Goal: Task Accomplishment & Management: Manage account settings

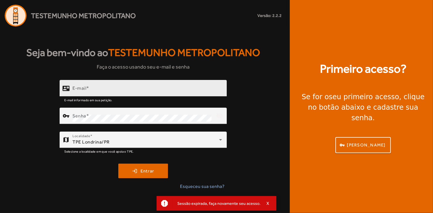
click at [184, 89] on input "E-mail" at bounding box center [147, 90] width 150 height 7
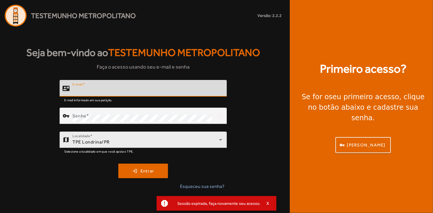
click at [148, 150] on div at bounding box center [178, 151] width 88 height 6
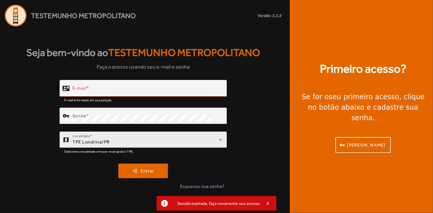
click at [153, 141] on div "TPE Londrina/PR" at bounding box center [145, 142] width 147 height 7
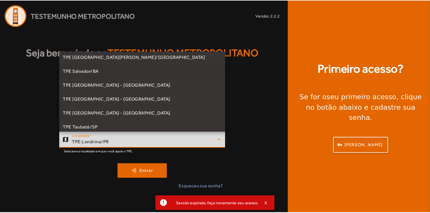
scroll to position [146, 0]
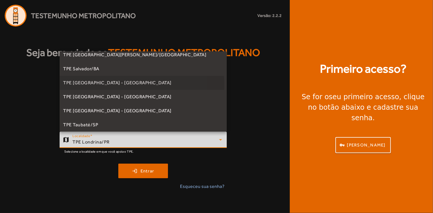
click at [104, 86] on span "TPE [GEOGRAPHIC_DATA] - [GEOGRAPHIC_DATA]" at bounding box center [117, 82] width 108 height 7
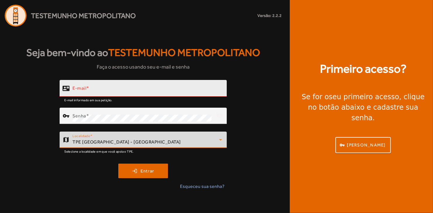
click at [114, 87] on input "E-mail" at bounding box center [147, 90] width 150 height 7
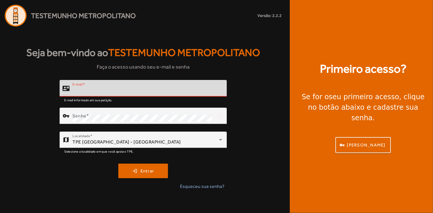
click at [0, 213] on com-1password-button at bounding box center [0, 213] width 0 height 0
type input "**********"
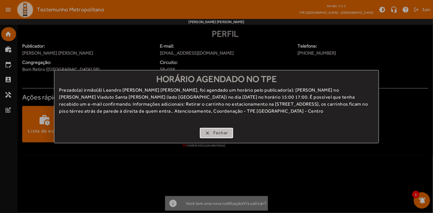
click at [222, 132] on span "Fechar" at bounding box center [220, 133] width 15 height 7
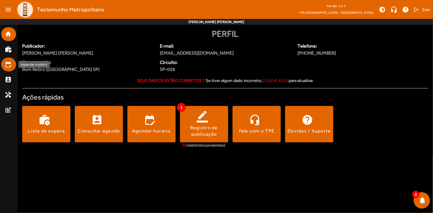
click at [10, 63] on mat-icon "edit_calendar" at bounding box center [8, 64] width 7 height 7
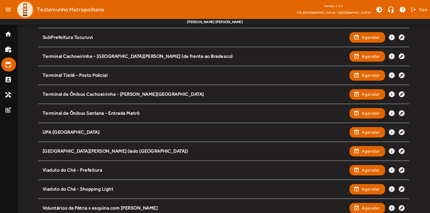
scroll to position [755, 0]
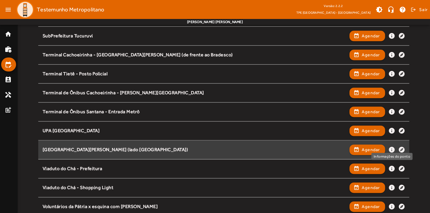
click at [390, 146] on mat-icon "info" at bounding box center [391, 149] width 7 height 7
click at [393, 148] on mat-icon "info" at bounding box center [391, 149] width 7 height 7
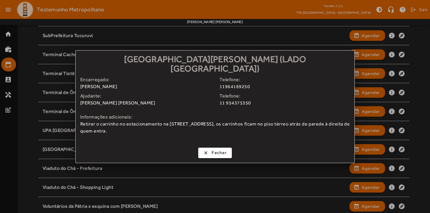
click at [236, 83] on span "11964169250" at bounding box center [287, 86] width 135 height 7
drag, startPoint x: 26, startPoint y: 57, endPoint x: 21, endPoint y: 58, distance: 5.2
click at [24, 57] on div at bounding box center [215, 106] width 430 height 213
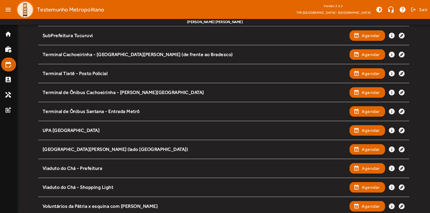
scroll to position [755, 0]
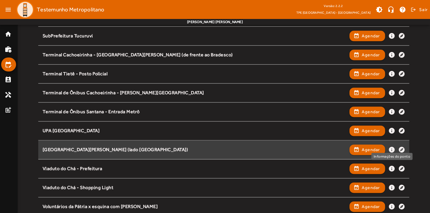
click at [391, 148] on mat-icon "info" at bounding box center [391, 149] width 7 height 7
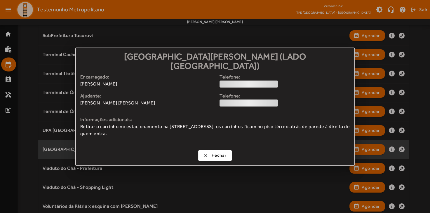
scroll to position [0, 0]
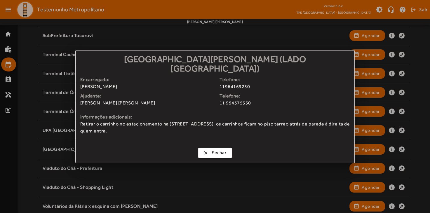
click at [229, 83] on span "11964169250" at bounding box center [287, 86] width 135 height 7
click at [309, 148] on div "clear Fechar" at bounding box center [215, 154] width 279 height 18
drag, startPoint x: 258, startPoint y: 81, endPoint x: 219, endPoint y: 84, distance: 39.2
click at [219, 84] on div "Encarregado: Luis Felipe Soares Telefone: 11964169250" at bounding box center [215, 84] width 270 height 16
click at [283, 123] on span "Retirar o carrinho no estacionamento na [STREET_ADDRESS], os carrinhos ficam no…" at bounding box center [215, 128] width 270 height 14
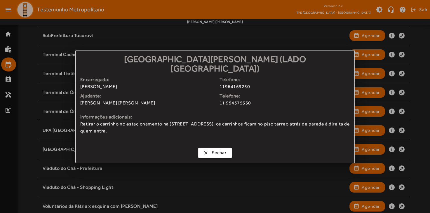
drag, startPoint x: 112, startPoint y: 69, endPoint x: 274, endPoint y: 70, distance: 162.7
click at [274, 70] on h1 "[GEOGRAPHIC_DATA] (lado [GEOGRAPHIC_DATA])" at bounding box center [215, 63] width 279 height 25
click at [215, 150] on span "Fechar" at bounding box center [219, 153] width 15 height 7
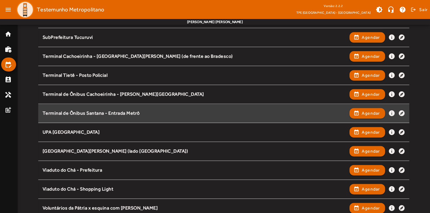
scroll to position [755, 0]
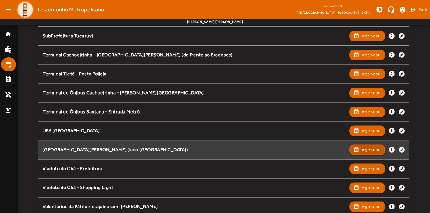
click at [358, 150] on span "button" at bounding box center [367, 150] width 35 height 14
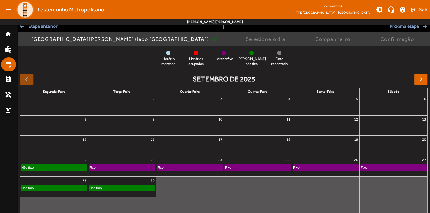
scroll to position [45, 0]
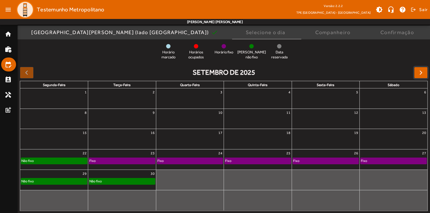
click at [416, 71] on button "button" at bounding box center [421, 73] width 14 height 12
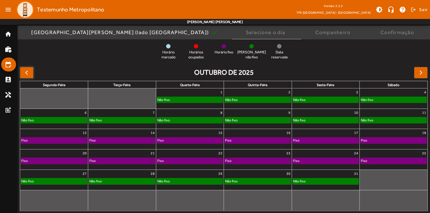
click at [22, 76] on button "button" at bounding box center [27, 73] width 14 height 12
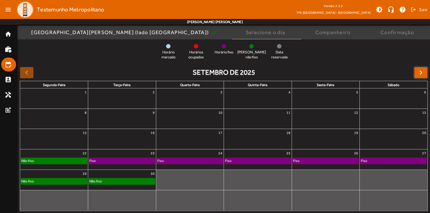
click at [420, 71] on span "button" at bounding box center [421, 72] width 7 height 7
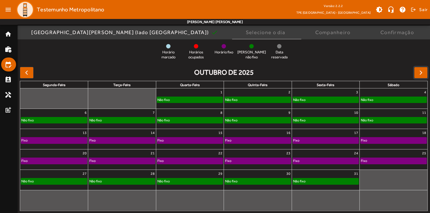
click at [418, 68] on button "button" at bounding box center [421, 73] width 14 height 12
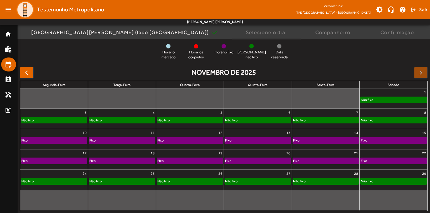
click at [421, 73] on div at bounding box center [421, 73] width 14 height 12
click at [31, 75] on button "button" at bounding box center [27, 73] width 14 height 12
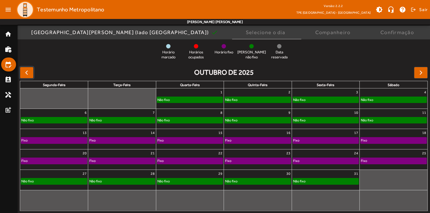
click at [30, 75] on button "button" at bounding box center [27, 73] width 14 height 12
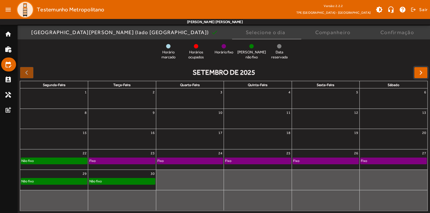
click at [419, 70] on span "button" at bounding box center [421, 72] width 7 height 7
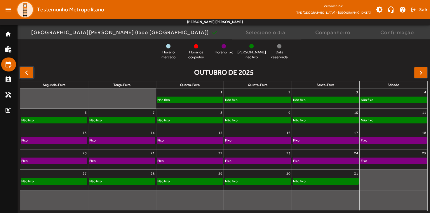
click at [29, 75] on span "button" at bounding box center [26, 72] width 7 height 7
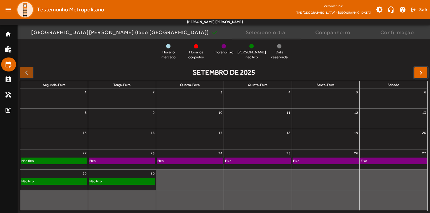
click at [422, 69] on button "button" at bounding box center [421, 73] width 14 height 12
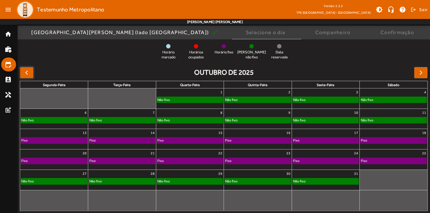
click at [26, 73] on span "button" at bounding box center [26, 72] width 7 height 7
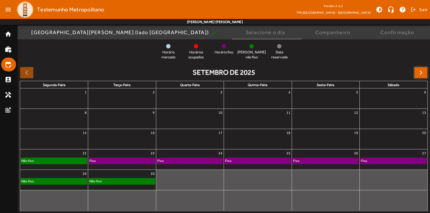
click at [418, 73] on span "button" at bounding box center [421, 72] width 7 height 7
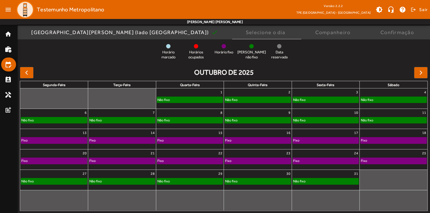
click at [36, 74] on div "outubro de 2025" at bounding box center [224, 73] width 408 height 12
click at [28, 74] on span "button" at bounding box center [26, 72] width 7 height 7
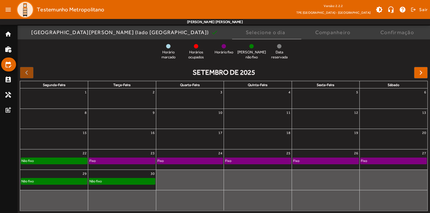
click at [142, 181] on div "Não fixo" at bounding box center [122, 181] width 66 height 6
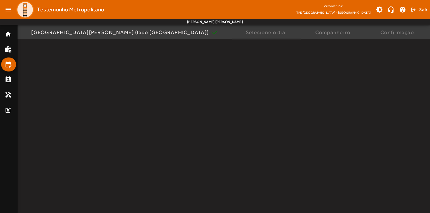
scroll to position [0, 0]
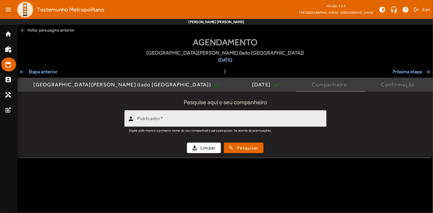
click at [247, 118] on input "Publicador" at bounding box center [229, 121] width 184 height 7
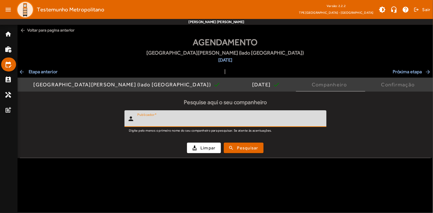
click at [202, 114] on div "Publicador" at bounding box center [229, 118] width 184 height 17
click at [56, 73] on span "arrow_back Etapa anterior" at bounding box center [38, 71] width 39 height 7
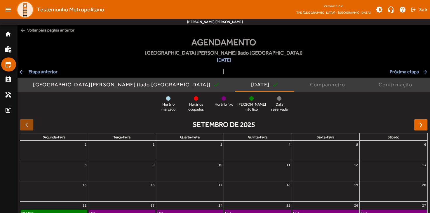
click at [45, 75] on div "Agendamento Viaduto Santa Efigênia (lado Colégio São Bento) 30/09/2025 arrow_ba…" at bounding box center [224, 151] width 413 height 230
click at [51, 67] on div "Agendamento Viaduto Santa Efigênia (lado Colégio São Bento) 30/09/2025" at bounding box center [224, 52] width 413 height 33
click at [49, 71] on span "arrow_back Etapa anterior" at bounding box center [38, 71] width 39 height 7
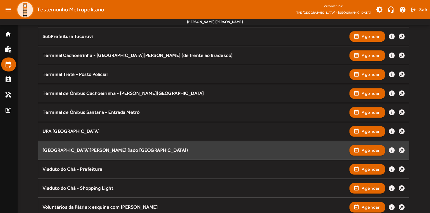
scroll to position [770, 0]
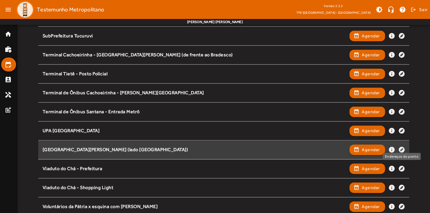
click at [404, 147] on mat-icon "explore" at bounding box center [401, 149] width 7 height 7
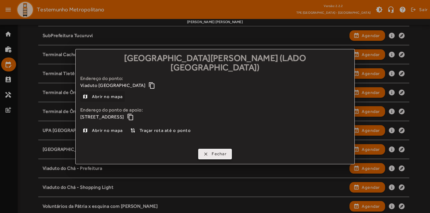
click at [214, 151] on span "Fechar" at bounding box center [219, 154] width 15 height 7
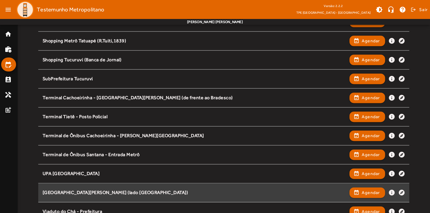
scroll to position [770, 0]
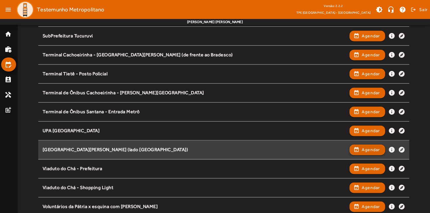
click at [362, 149] on span "Agendar" at bounding box center [371, 149] width 18 height 7
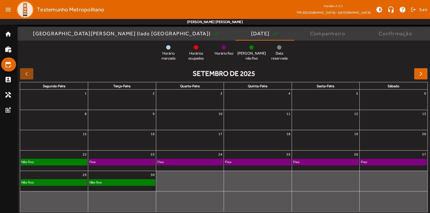
scroll to position [52, 0]
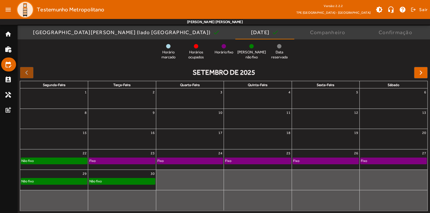
click at [126, 180] on div "Não fixo" at bounding box center [122, 181] width 66 height 6
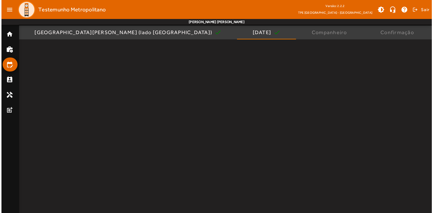
scroll to position [0, 0]
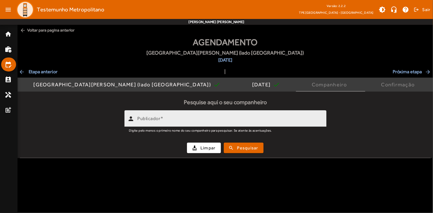
click at [172, 124] on input "Publicador" at bounding box center [229, 121] width 184 height 7
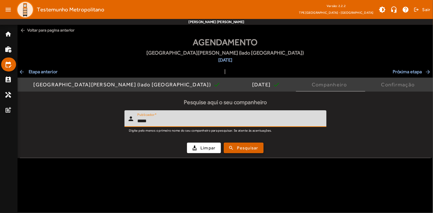
type input "*****"
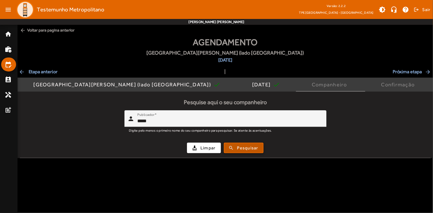
click at [256, 153] on button "search Pesquisar" at bounding box center [244, 148] width 40 height 11
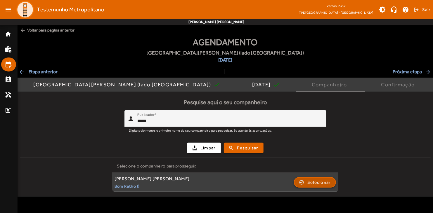
click at [303, 181] on span "button" at bounding box center [314, 183] width 41 height 14
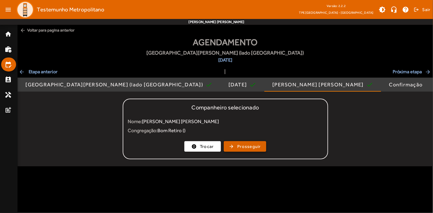
click at [257, 147] on span "Prosseguir" at bounding box center [249, 146] width 24 height 7
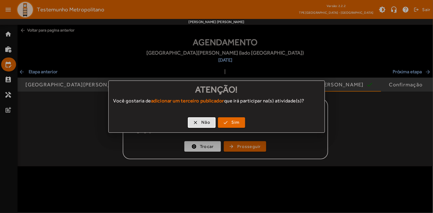
click at [209, 117] on div "clear Não check Sim" at bounding box center [217, 124] width 216 height 18
click at [206, 121] on span "Não" at bounding box center [205, 122] width 9 height 7
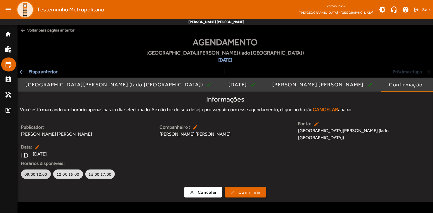
click at [39, 171] on span "09:00 12:00" at bounding box center [36, 174] width 23 height 6
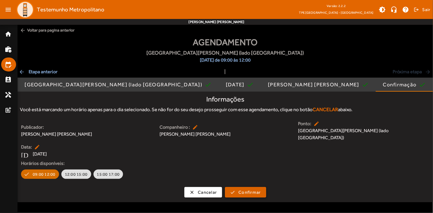
click at [232, 185] on span "submit" at bounding box center [245, 192] width 40 height 14
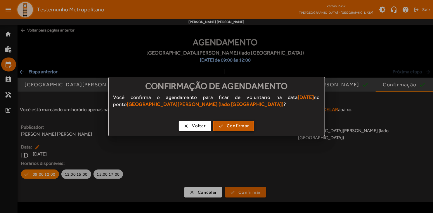
click at [244, 128] on span "Confirmar" at bounding box center [238, 126] width 22 height 7
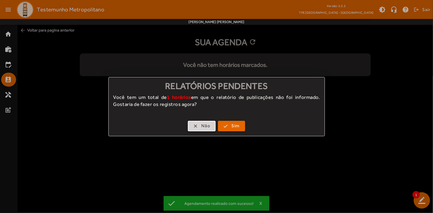
click at [198, 125] on span "button" at bounding box center [201, 126] width 27 height 14
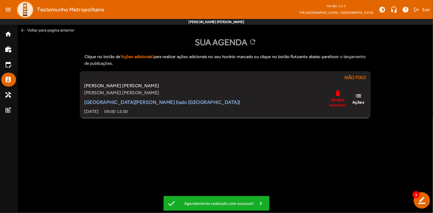
click at [170, 152] on body "menu Testemunho Metropolitano Versão: 2.2.2 TPE São Paulo - Centro brightness_m…" at bounding box center [216, 106] width 433 height 213
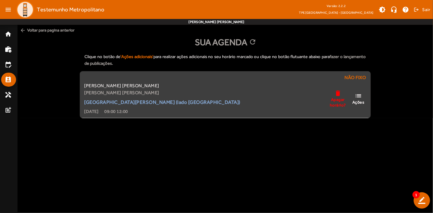
click at [342, 99] on span "Apagar horário?" at bounding box center [338, 102] width 18 height 11
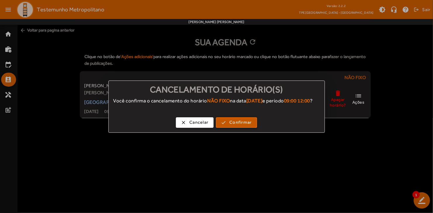
click at [243, 126] on span "Confirmar" at bounding box center [240, 122] width 22 height 7
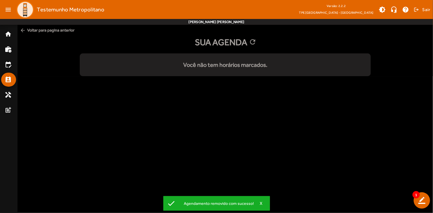
drag, startPoint x: 81, startPoint y: 147, endPoint x: 106, endPoint y: 117, distance: 38.8
click at [81, 146] on body "menu Testemunho Metropolitano Versão: 2.2.2 TPE São Paulo - Centro brightness_m…" at bounding box center [216, 106] width 433 height 213
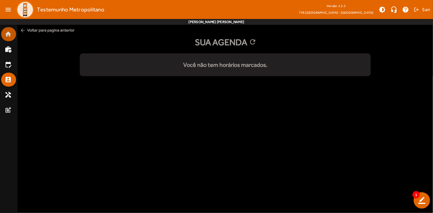
click at [13, 40] on mat-list-item "home" at bounding box center [8, 34] width 15 height 14
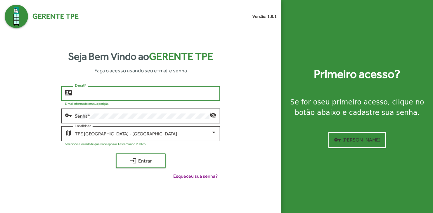
click at [137, 94] on input "E-mail *" at bounding box center [146, 93] width 142 height 5
type input "**********"
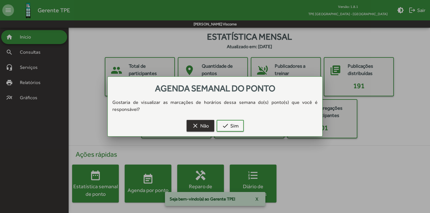
click at [203, 124] on span "clear Não" at bounding box center [200, 126] width 17 height 11
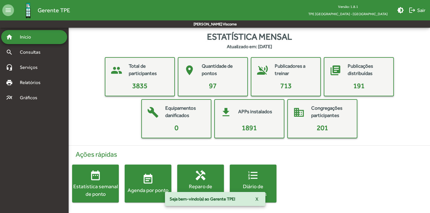
scroll to position [0, 0]
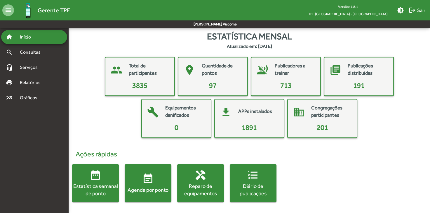
click at [152, 182] on mat-icon "event_note" at bounding box center [148, 179] width 12 height 12
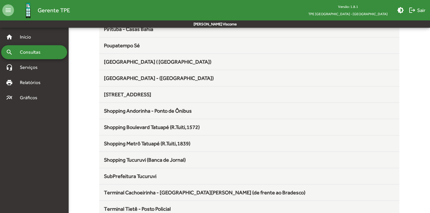
scroll to position [632, 0]
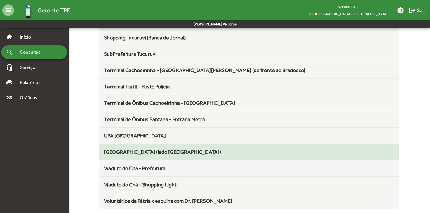
click at [152, 149] on span "[GEOGRAPHIC_DATA] (lado [GEOGRAPHIC_DATA])" at bounding box center [162, 152] width 117 height 6
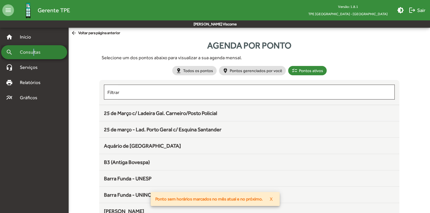
click at [32, 51] on span "Consultas" at bounding box center [32, 52] width 32 height 7
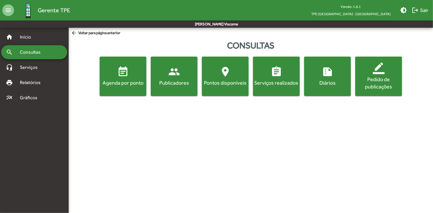
click at [87, 51] on div "Consultas" at bounding box center [251, 45] width 364 height 13
click at [40, 36] on div "home Início" at bounding box center [34, 37] width 66 height 14
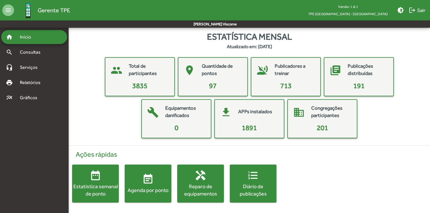
click at [104, 187] on div "Estatística semanal de ponto" at bounding box center [95, 190] width 47 height 15
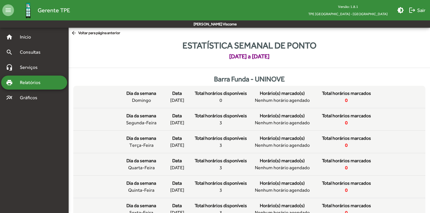
click at [107, 34] on span "arrow_back Voltar para página anterior" at bounding box center [95, 33] width 49 height 6
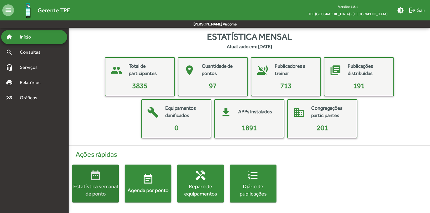
click at [96, 192] on div "Estatística semanal de ponto" at bounding box center [95, 190] width 47 height 15
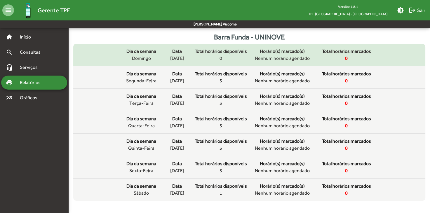
scroll to position [43, 0]
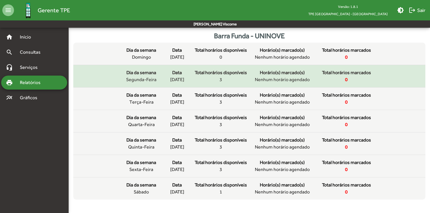
click at [242, 75] on span "Total horários disponíveis" at bounding box center [221, 72] width 52 height 7
click at [290, 75] on span "Horário(s) marcado(s)" at bounding box center [282, 72] width 45 height 7
click at [218, 82] on div "Total horários disponíveis 3" at bounding box center [221, 76] width 53 height 14
click at [221, 79] on span "3" at bounding box center [221, 79] width 3 height 7
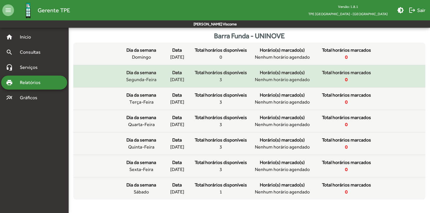
click at [220, 81] on span "3" at bounding box center [221, 79] width 3 height 7
click at [356, 83] on div "Total horários marcados 0" at bounding box center [346, 76] width 58 height 14
click at [183, 82] on span "[DATE]" at bounding box center [177, 79] width 14 height 7
click at [148, 87] on mat-list-item "Dia da semana segunda-feira Data [DATE] Total horários disponíveis 3 Horário(s)…" at bounding box center [249, 76] width 352 height 22
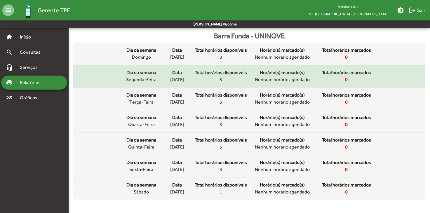
click at [150, 72] on span "Dia da semana" at bounding box center [141, 72] width 30 height 7
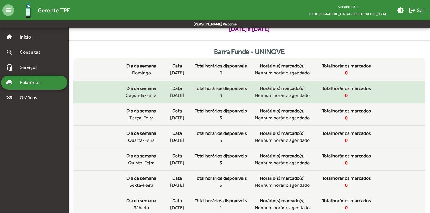
scroll to position [0, 0]
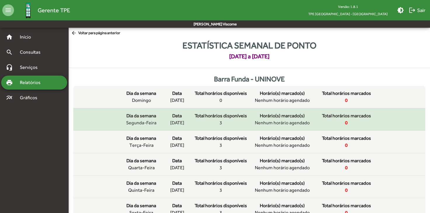
click at [205, 114] on span "Total horários disponíveis" at bounding box center [221, 115] width 52 height 7
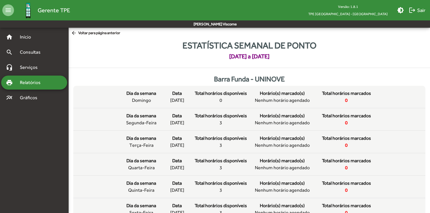
click at [227, 85] on div "Dia da semana domingo Data [DATE] Total horários disponíveis 0 Horário(s) marca…" at bounding box center [250, 164] width 362 height 158
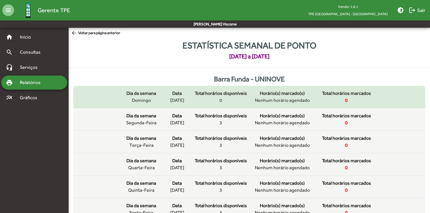
click at [214, 106] on mat-list-item "Dia da semana domingo Data [DATE] Total horários disponíveis 0 Horário(s) marca…" at bounding box center [249, 97] width 352 height 22
click at [216, 104] on mat-list-item "Dia da semana domingo Data [DATE] Total horários disponíveis 0 Horário(s) marca…" at bounding box center [249, 97] width 352 height 22
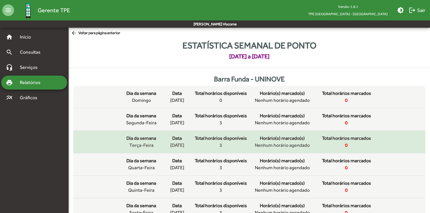
click at [200, 137] on span "Total horários disponíveis" at bounding box center [221, 138] width 52 height 7
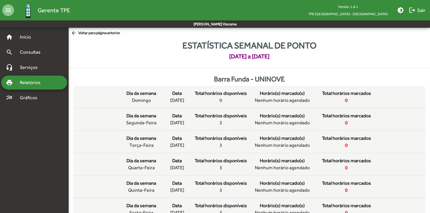
click at [96, 32] on span "arrow_back Voltar para página anterior" at bounding box center [95, 33] width 49 height 6
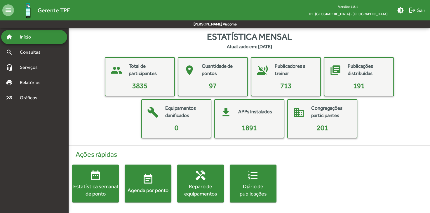
scroll to position [0, 0]
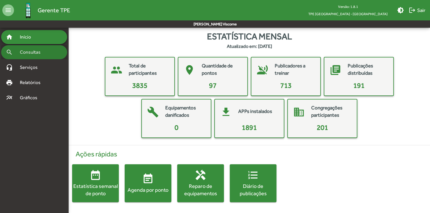
click at [44, 57] on div "search Consultas" at bounding box center [34, 52] width 66 height 14
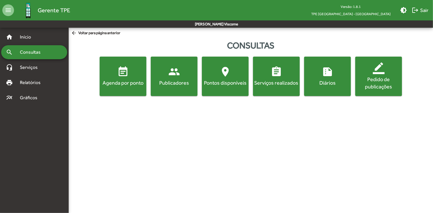
click at [235, 84] on div "Pontos disponíveis" at bounding box center [225, 82] width 44 height 7
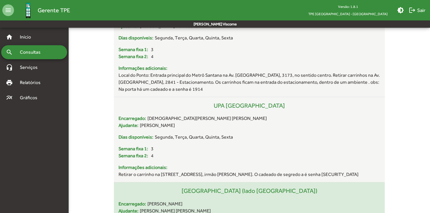
scroll to position [8285, 0]
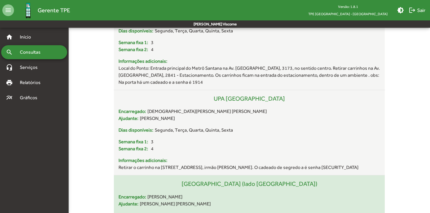
click at [232, 194] on div "Encarregado: [PERSON_NAME]" at bounding box center [250, 197] width 262 height 7
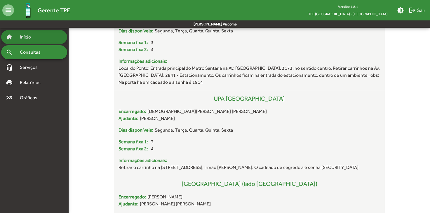
click at [46, 37] on div "home Início" at bounding box center [34, 37] width 66 height 14
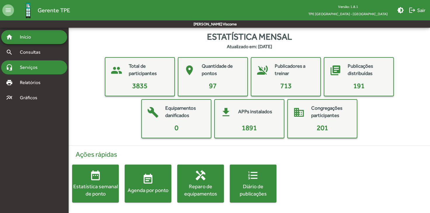
click at [42, 63] on div "headset_mic Serviços" at bounding box center [34, 67] width 66 height 14
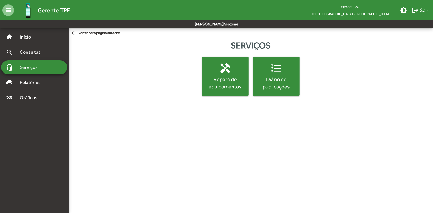
click at [52, 90] on mat-accordion "home Início search Consultas headset_mic Serviços print Relatórios multiline_ch…" at bounding box center [34, 67] width 66 height 75
click at [52, 84] on div "print Relatórios" at bounding box center [34, 83] width 66 height 14
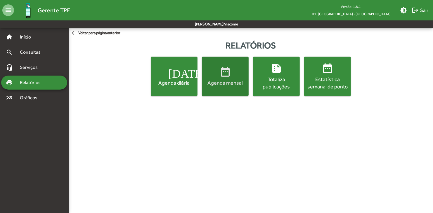
click at [213, 79] on span "date_range Agenda mensal" at bounding box center [225, 76] width 44 height 20
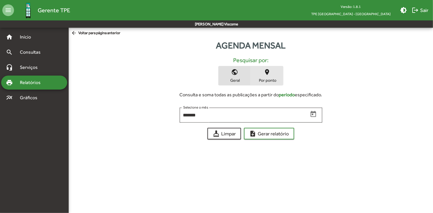
click at [255, 76] on span "place Por ponto" at bounding box center [267, 75] width 32 height 19
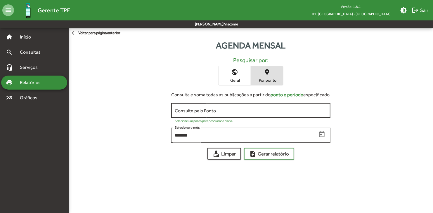
click at [236, 114] on div "Consulte pelo Ponto" at bounding box center [251, 110] width 152 height 16
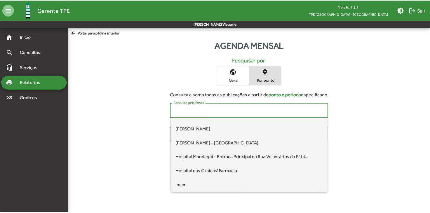
scroll to position [556, 0]
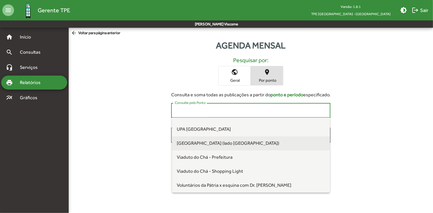
click at [224, 148] on span "[GEOGRAPHIC_DATA] (lado [GEOGRAPHIC_DATA])" at bounding box center [251, 144] width 148 height 14
type input "**********"
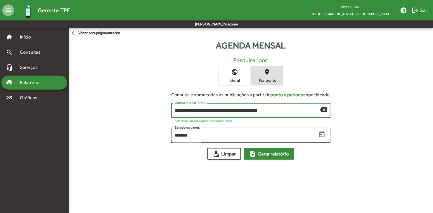
click at [259, 155] on span "note_add Gerar relatório" at bounding box center [269, 154] width 40 height 11
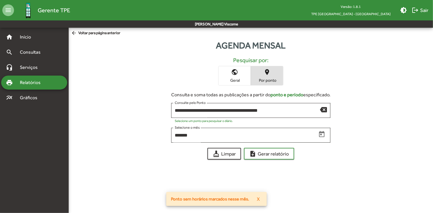
click at [250, 83] on span "public Geral" at bounding box center [234, 75] width 32 height 19
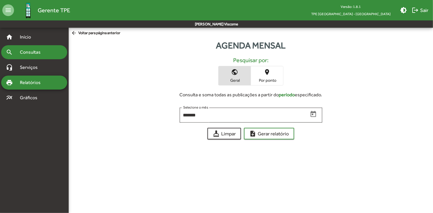
click at [43, 51] on span "Consultas" at bounding box center [32, 52] width 32 height 7
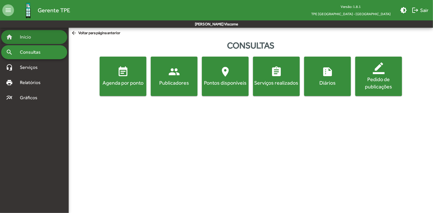
click at [43, 34] on div "home Início" at bounding box center [34, 37] width 66 height 14
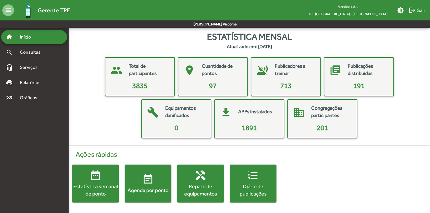
scroll to position [0, 0]
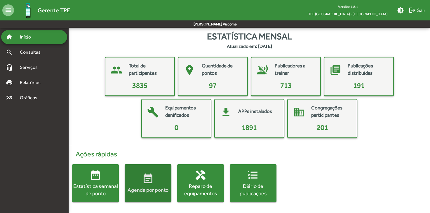
click at [158, 188] on div "Agenda por ponto" at bounding box center [148, 189] width 47 height 7
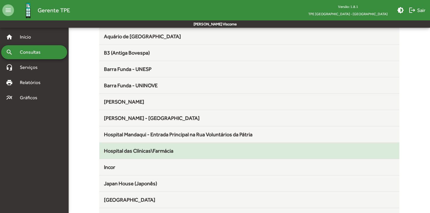
scroll to position [632, 0]
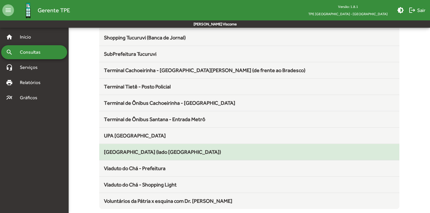
click at [170, 151] on span "[GEOGRAPHIC_DATA] (lado [GEOGRAPHIC_DATA])" at bounding box center [162, 152] width 117 height 6
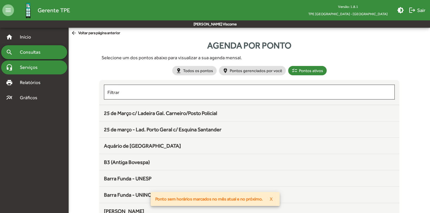
click at [51, 71] on div "headset_mic Serviços" at bounding box center [34, 67] width 66 height 14
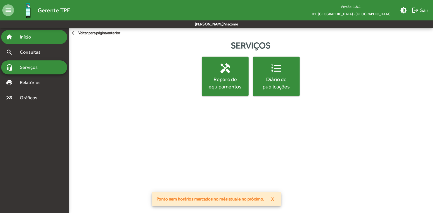
click at [45, 39] on div "home Início" at bounding box center [34, 37] width 66 height 14
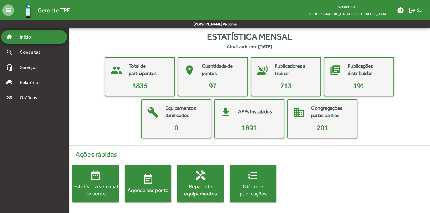
click at [148, 180] on mat-icon "event_note" at bounding box center [148, 179] width 12 height 12
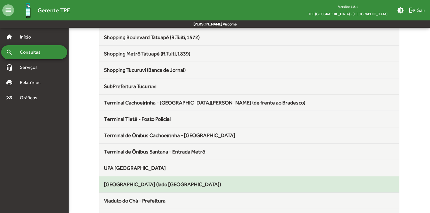
scroll to position [632, 0]
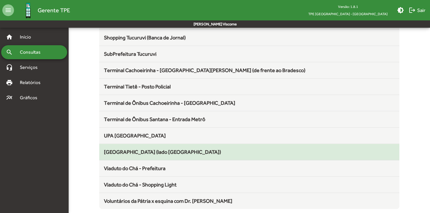
click at [171, 144] on mat-list-item "[GEOGRAPHIC_DATA] (lado [GEOGRAPHIC_DATA])" at bounding box center [249, 152] width 300 height 16
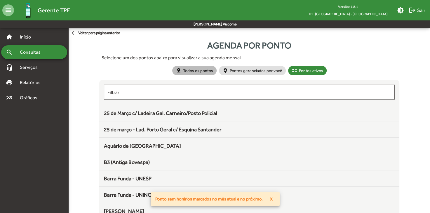
click at [202, 67] on mat-chip "pin_drop Todos os pontos" at bounding box center [194, 70] width 44 height 9
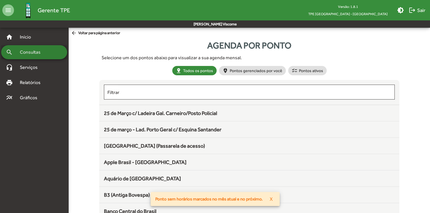
click at [44, 51] on span "Consultas" at bounding box center [32, 52] width 32 height 7
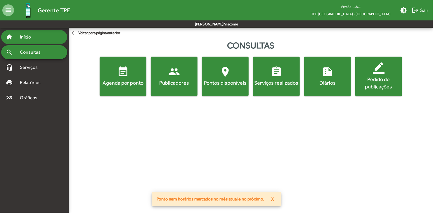
click at [37, 37] on span "Início" at bounding box center [27, 37] width 23 height 7
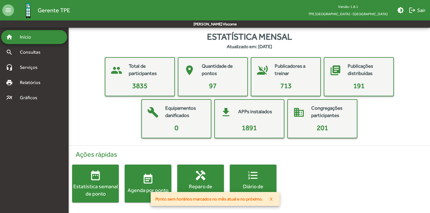
click at [134, 179] on span "event_note Agenda por ponto" at bounding box center [148, 183] width 47 height 20
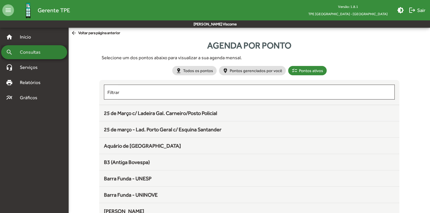
click at [24, 49] on span "Consultas" at bounding box center [32, 52] width 32 height 7
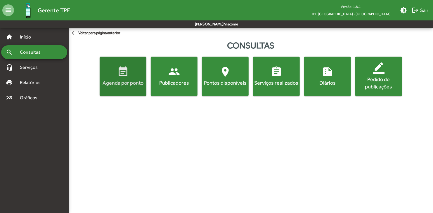
click at [124, 85] on div "Agenda por ponto" at bounding box center [123, 82] width 44 height 7
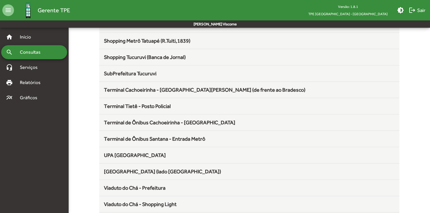
scroll to position [632, 0]
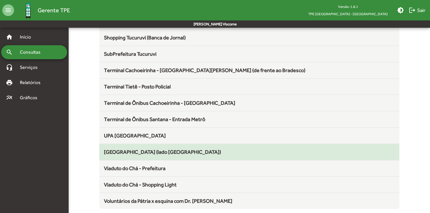
click at [210, 150] on span "[GEOGRAPHIC_DATA] (lado [GEOGRAPHIC_DATA])" at bounding box center [162, 152] width 117 height 6
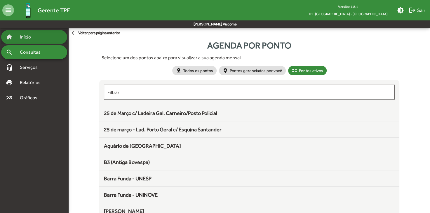
click at [23, 40] on span "Início" at bounding box center [27, 37] width 23 height 7
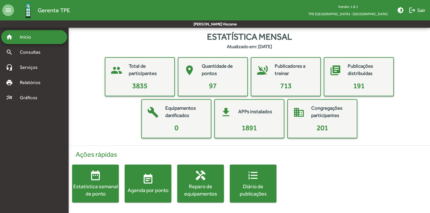
scroll to position [0, 0]
click at [4, 8] on mat-icon "menu" at bounding box center [8, 10] width 12 height 12
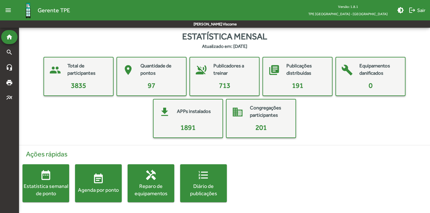
click at [4, 8] on mat-icon "menu" at bounding box center [8, 10] width 12 height 12
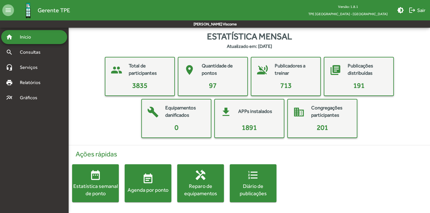
click at [143, 87] on span "3835" at bounding box center [139, 85] width 15 height 8
click at [139, 91] on mat-card "people Total de participantes 3835" at bounding box center [140, 76] width 70 height 39
click at [135, 184] on span "event_note Agenda por ponto" at bounding box center [148, 183] width 47 height 20
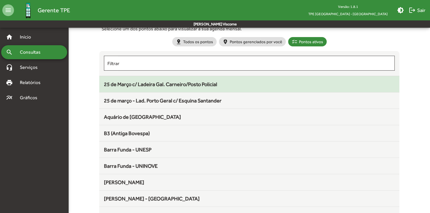
scroll to position [29, 0]
click at [191, 86] on span "25 de Março c/ Ladeira Gal. Carneiro/Posto Policial" at bounding box center [160, 84] width 113 height 6
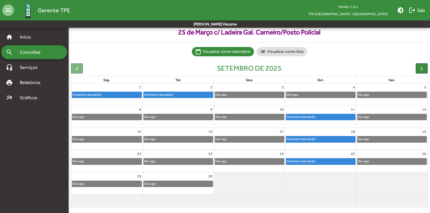
scroll to position [28, 0]
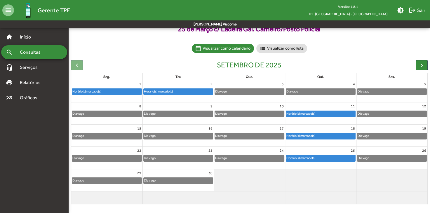
click at [45, 51] on span "Consultas" at bounding box center [32, 52] width 32 height 7
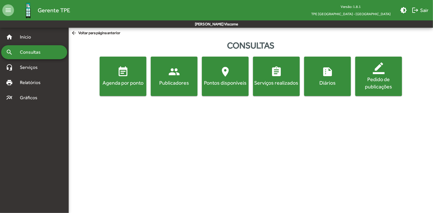
click at [135, 73] on span "event_note Agenda por ponto" at bounding box center [123, 76] width 44 height 20
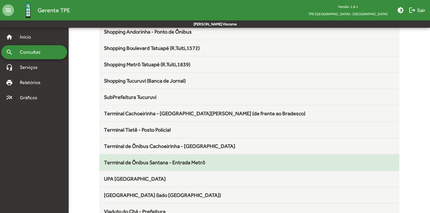
scroll to position [632, 0]
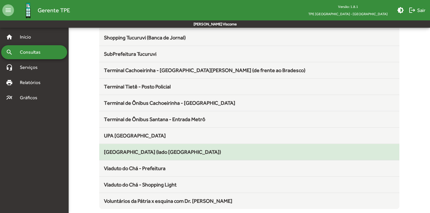
click at [158, 144] on mat-list-item "[GEOGRAPHIC_DATA] (lado [GEOGRAPHIC_DATA])" at bounding box center [249, 152] width 300 height 16
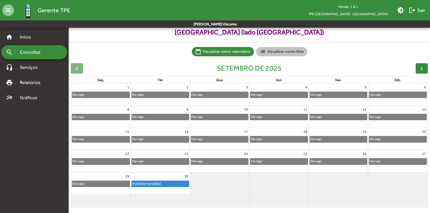
scroll to position [28, 0]
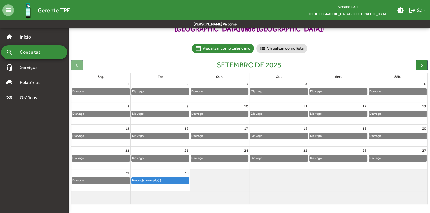
click at [230, 156] on div "Dia vago" at bounding box center [219, 158] width 57 height 6
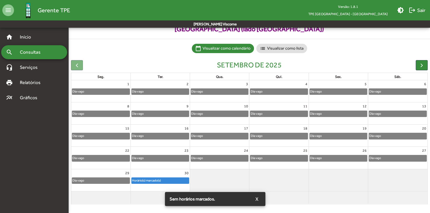
click at [153, 181] on div "Horário(s) marcado(s)" at bounding box center [146, 181] width 29 height 6
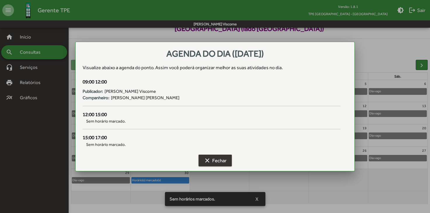
click at [206, 159] on mat-icon "clear" at bounding box center [207, 160] width 7 height 7
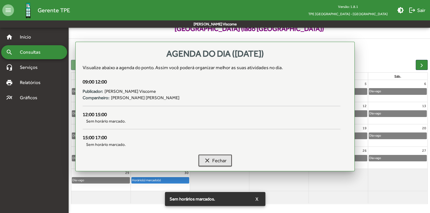
scroll to position [28, 0]
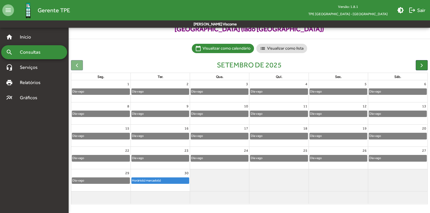
click at [146, 93] on div "Dia vago" at bounding box center [160, 92] width 57 height 6
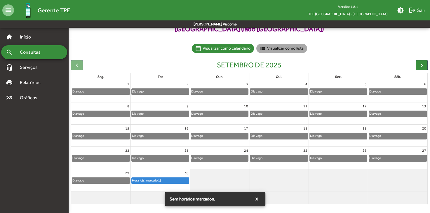
click at [302, 48] on mat-chip "list Visualizar como lista" at bounding box center [281, 48] width 51 height 9
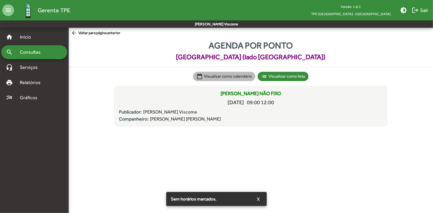
click at [209, 75] on mat-chip "calendar_today Visualizar como calendário" at bounding box center [224, 76] width 62 height 9
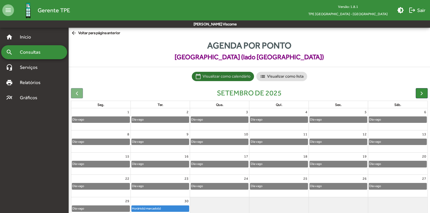
click at [155, 208] on div "Horário(s) marcado(s)" at bounding box center [146, 209] width 29 height 6
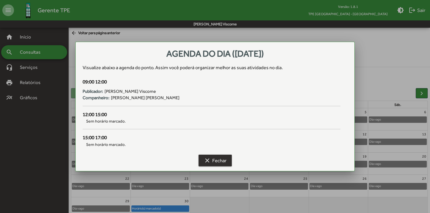
click at [223, 165] on span "clear Fechar" at bounding box center [215, 160] width 23 height 11
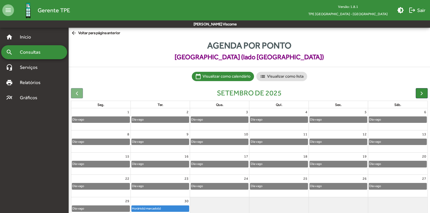
click at [42, 58] on div "search Consultas" at bounding box center [34, 52] width 66 height 14
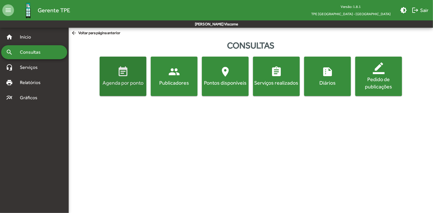
click at [124, 78] on span "event_note Agenda por ponto" at bounding box center [123, 76] width 44 height 20
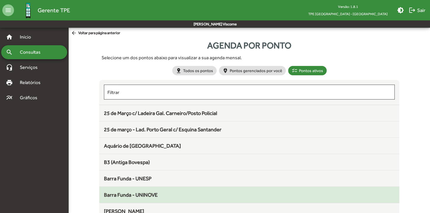
click at [145, 189] on mat-list-item "Barra Funda - UNINOVE" at bounding box center [249, 195] width 300 height 16
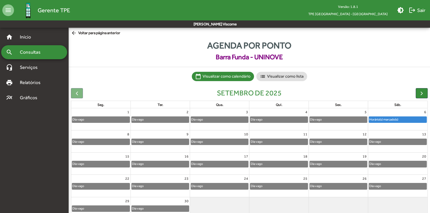
click at [398, 121] on div "Horário(s) marcado(s)" at bounding box center [383, 120] width 29 height 6
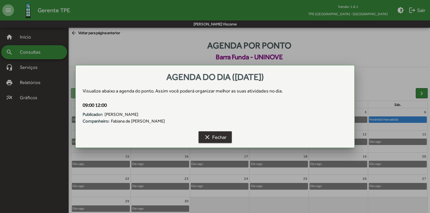
click at [216, 135] on span "clear Fechar" at bounding box center [215, 137] width 23 height 11
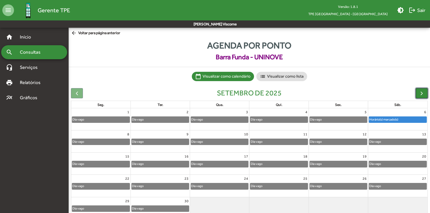
click at [419, 90] on span "button" at bounding box center [422, 93] width 6 height 6
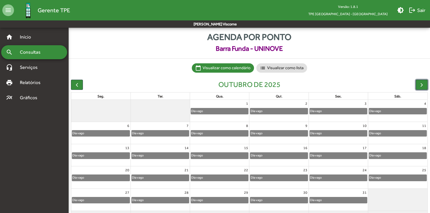
scroll to position [28, 0]
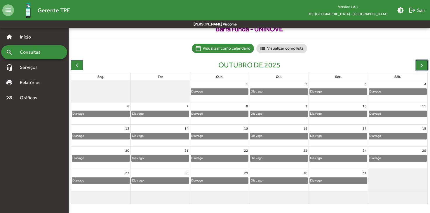
click at [418, 69] on button "button" at bounding box center [422, 65] width 12 height 10
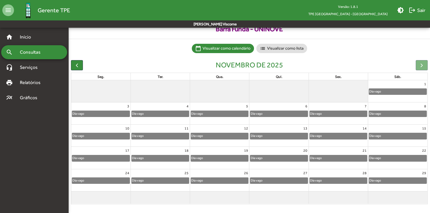
click at [386, 92] on div "Dia vago" at bounding box center [398, 92] width 58 height 6
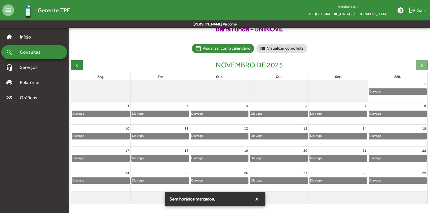
click at [107, 114] on div "Dia vago" at bounding box center [101, 114] width 58 height 6
click at [78, 66] on span "button" at bounding box center [77, 65] width 6 height 6
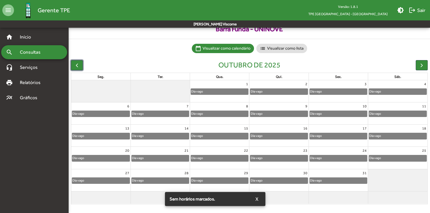
click at [274, 90] on div "Dia vago" at bounding box center [278, 92] width 57 height 6
click at [314, 47] on mat-chip-list "calendar_today Visualizar como calendário list Visualizar como lista" at bounding box center [250, 48] width 362 height 9
click at [296, 49] on mat-chip "list Visualizar como lista" at bounding box center [281, 48] width 51 height 9
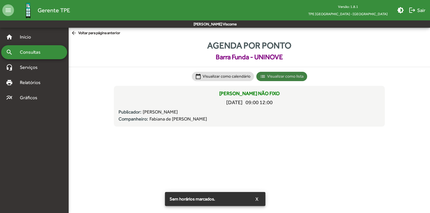
scroll to position [0, 0]
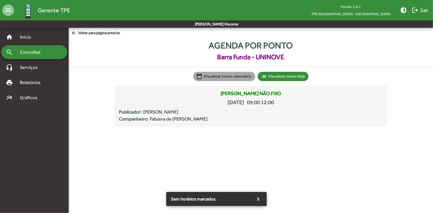
click at [217, 78] on mat-chip "calendar_today Visualizar como calendário" at bounding box center [224, 76] width 62 height 9
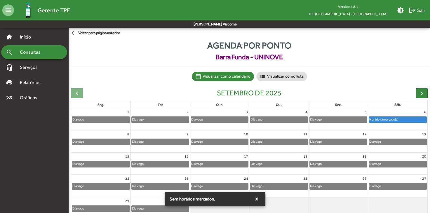
click at [75, 90] on div at bounding box center [77, 93] width 12 height 10
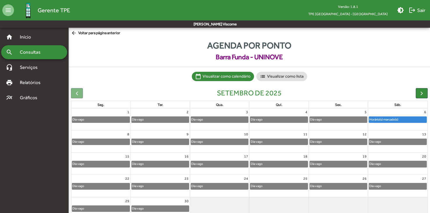
click at [426, 87] on full-calendar "setembro de 2025 seg. ter. qua. qui. sex. sáb. 1 Dia vago 2 Dia vago 3 Dia vago…" at bounding box center [250, 160] width 362 height 149
click at [417, 97] on button "button" at bounding box center [422, 93] width 12 height 10
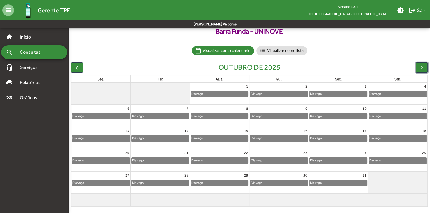
scroll to position [28, 0]
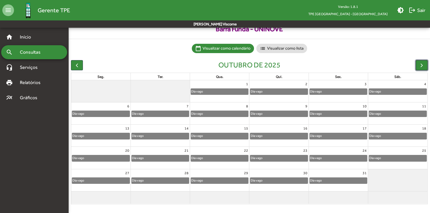
click at [426, 66] on button "button" at bounding box center [422, 65] width 12 height 10
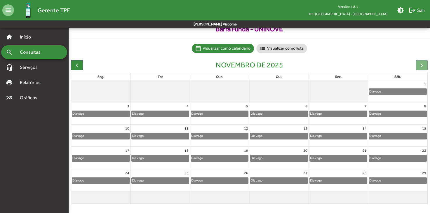
click at [84, 63] on div "novembro de 2025" at bounding box center [249, 65] width 357 height 10
click at [81, 64] on button "button" at bounding box center [77, 65] width 12 height 10
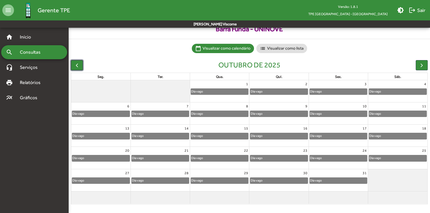
click at [80, 63] on button "button" at bounding box center [77, 65] width 12 height 10
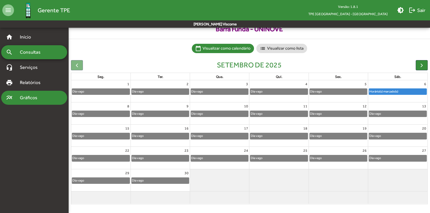
click at [32, 93] on div "multiline_chart Gráficos" at bounding box center [34, 98] width 66 height 14
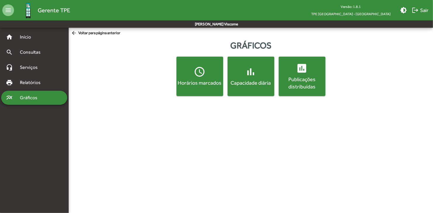
click at [211, 84] on div "Horários marcados" at bounding box center [200, 82] width 44 height 7
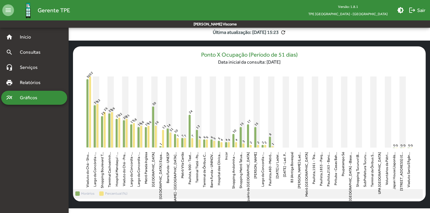
scroll to position [25, 0]
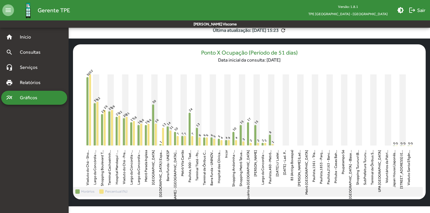
click at [100, 154] on text "Shopping Boulevard T..." at bounding box center [102, 168] width 4 height 36
click at [103, 141] on icon "Shopping Boulevard Tatuapé (R.Tuiti,1572) Horários 23" at bounding box center [102, 129] width 2 height 31
click at [19, 84] on span "Relatórios" at bounding box center [32, 82] width 32 height 7
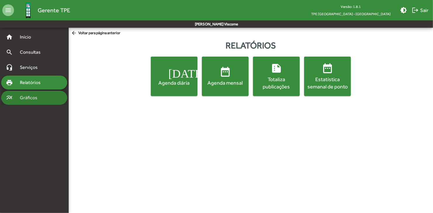
click at [19, 100] on span "Gráficos" at bounding box center [30, 97] width 29 height 7
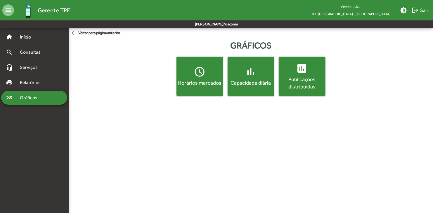
click at [261, 77] on span "bar_chart Capacidade diária" at bounding box center [251, 76] width 44 height 20
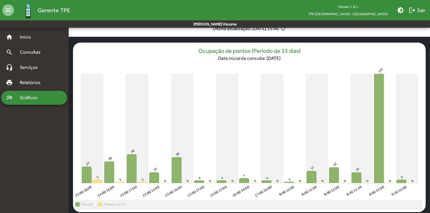
scroll to position [29, 0]
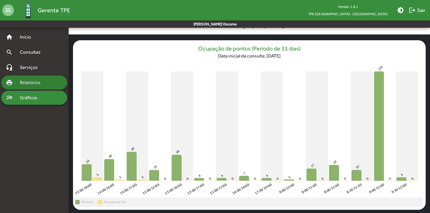
click at [17, 89] on div "print Relatórios" at bounding box center [34, 83] width 66 height 14
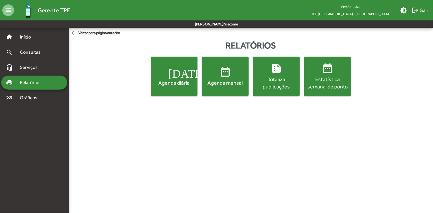
click at [321, 66] on span "date_range Estatística semanal de ponto" at bounding box center [327, 76] width 44 height 28
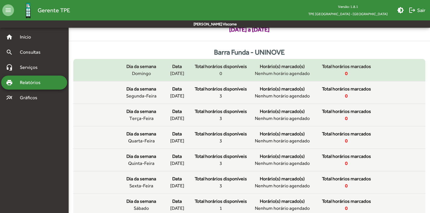
scroll to position [29, 0]
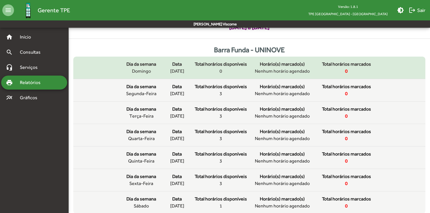
click at [183, 71] on span "[DATE]" at bounding box center [177, 71] width 14 height 7
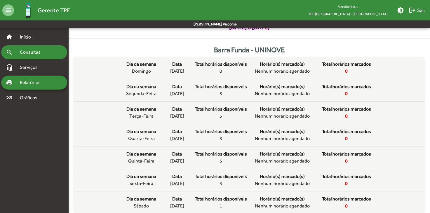
click at [42, 55] on span "Consultas" at bounding box center [32, 52] width 32 height 7
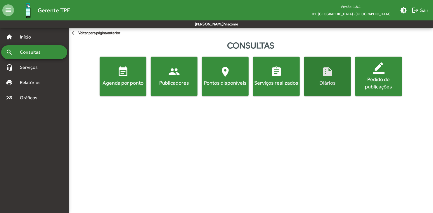
click at [331, 81] on div "Diários" at bounding box center [327, 82] width 44 height 7
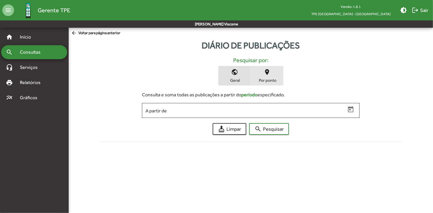
click at [266, 78] on span "Por ponto" at bounding box center [266, 80] width 29 height 5
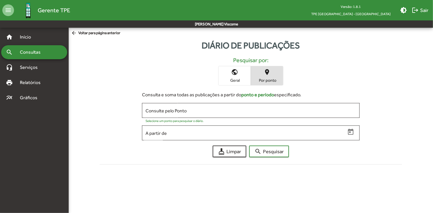
click at [235, 99] on form "Consulta e soma todas as publicações a partir do ponto e período especificado. …" at bounding box center [250, 123] width 227 height 67
click at [229, 117] on div at bounding box center [280, 120] width 152 height 6
click at [237, 110] on input "Consulte pelo Ponto" at bounding box center [250, 110] width 210 height 5
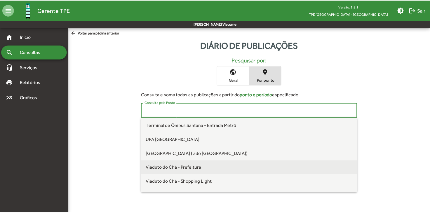
scroll to position [1285, 0]
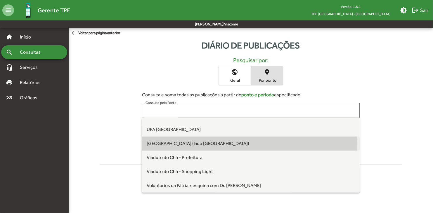
click at [208, 147] on span "[GEOGRAPHIC_DATA] (lado [GEOGRAPHIC_DATA])" at bounding box center [251, 144] width 208 height 14
type input "**********"
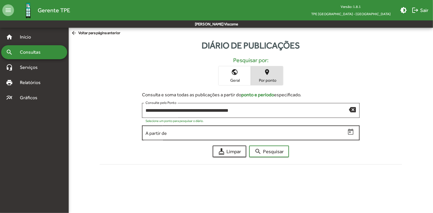
click at [326, 134] on input "A partir de" at bounding box center [245, 133] width 200 height 5
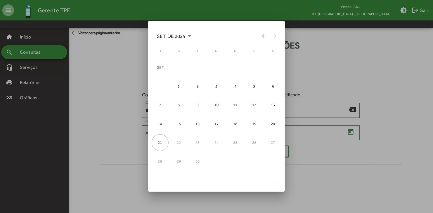
click at [325, 134] on div at bounding box center [216, 106] width 433 height 213
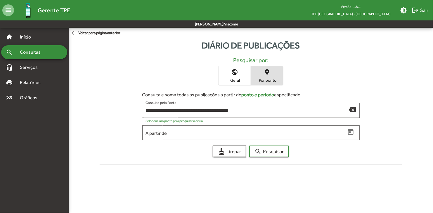
click at [264, 137] on div "A partir de" at bounding box center [245, 132] width 200 height 16
click at [187, 128] on div "A partir de" at bounding box center [245, 132] width 200 height 16
click at [348, 134] on icon "Open calendar" at bounding box center [351, 133] width 8 height 8
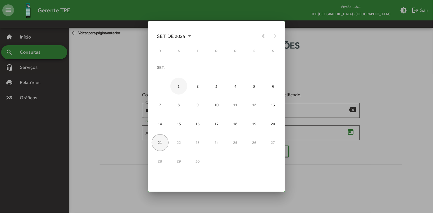
click at [178, 81] on div "1" at bounding box center [178, 86] width 17 height 17
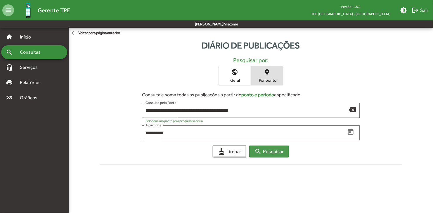
click at [262, 152] on span "search Pesquisar" at bounding box center [268, 151] width 29 height 11
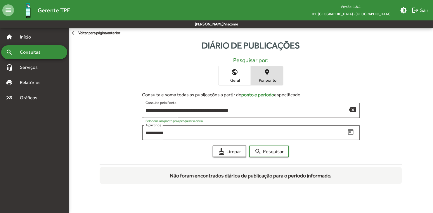
click at [227, 130] on div "**********" at bounding box center [245, 132] width 200 height 16
click at [350, 131] on icon "Open calendar" at bounding box center [351, 132] width 6 height 6
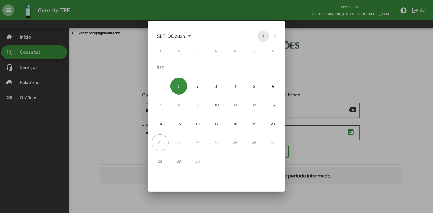
click at [265, 33] on button "Previous month" at bounding box center [263, 36] width 12 height 12
click at [177, 86] on div "4" at bounding box center [178, 86] width 17 height 17
type input "**********"
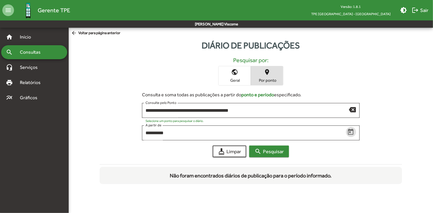
click at [252, 151] on button "search Pesquisar" at bounding box center [269, 152] width 40 height 12
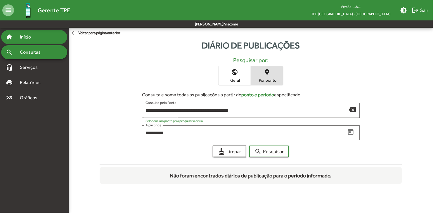
click at [43, 38] on div "home Início" at bounding box center [34, 37] width 66 height 14
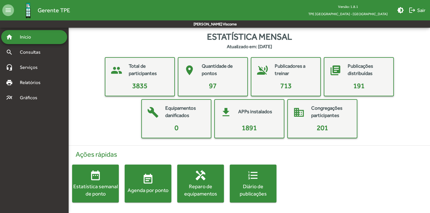
click at [93, 56] on div "Estatística mensal Atualizado em: [DATE] people Total de participantes 3835 pla…" at bounding box center [250, 118] width 362 height 177
click at [103, 47] on div "Estatística mensal Atualizado em: [DATE]" at bounding box center [250, 40] width 362 height 20
click at [385, 175] on div "Ações rápidas date_range Estatística semanal de ponto event_note Agenda por pon…" at bounding box center [249, 177] width 369 height 62
